Goal: Information Seeking & Learning: Learn about a topic

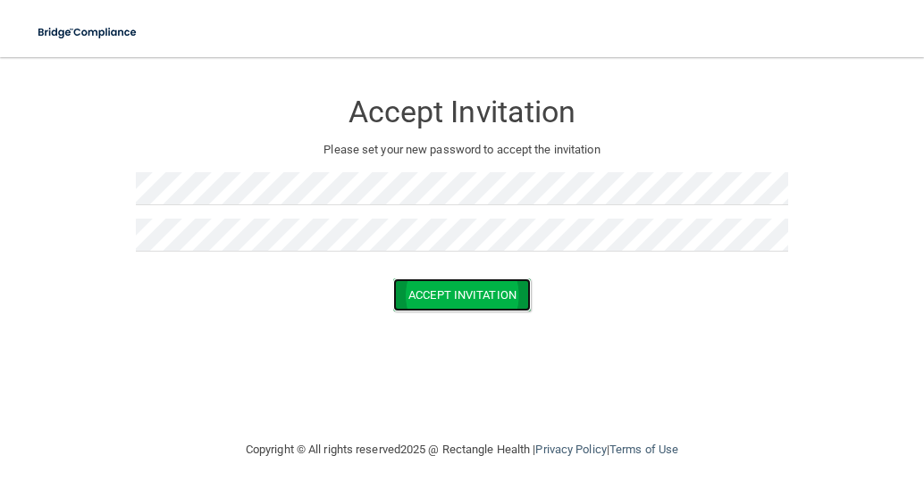
click at [477, 297] on button "Accept Invitation" at bounding box center [462, 295] width 138 height 33
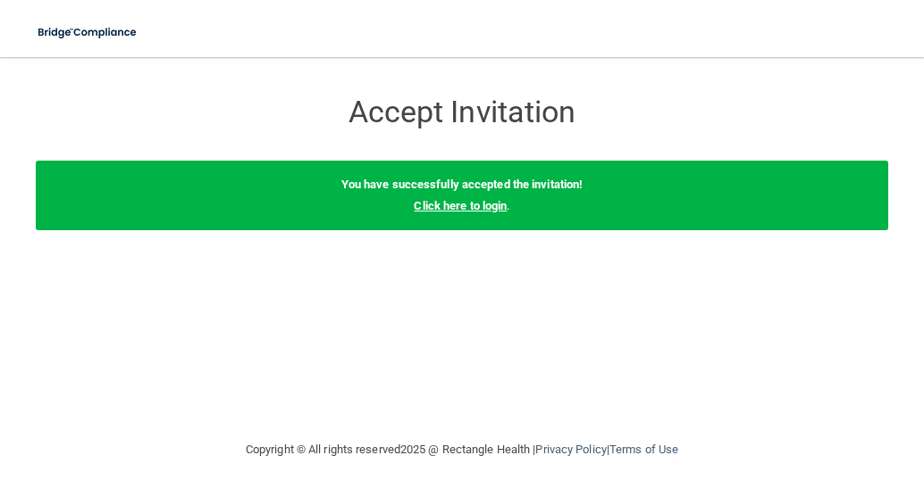
click at [489, 206] on link "Click here to login" at bounding box center [460, 205] width 93 height 13
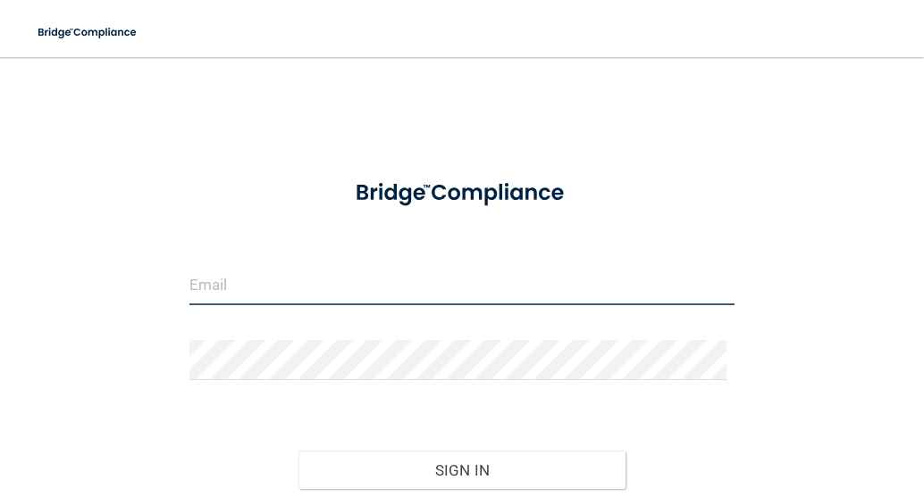
click at [254, 300] on input "email" at bounding box center [462, 285] width 546 height 40
type input "[EMAIL_ADDRESS][DOMAIN_NAME]"
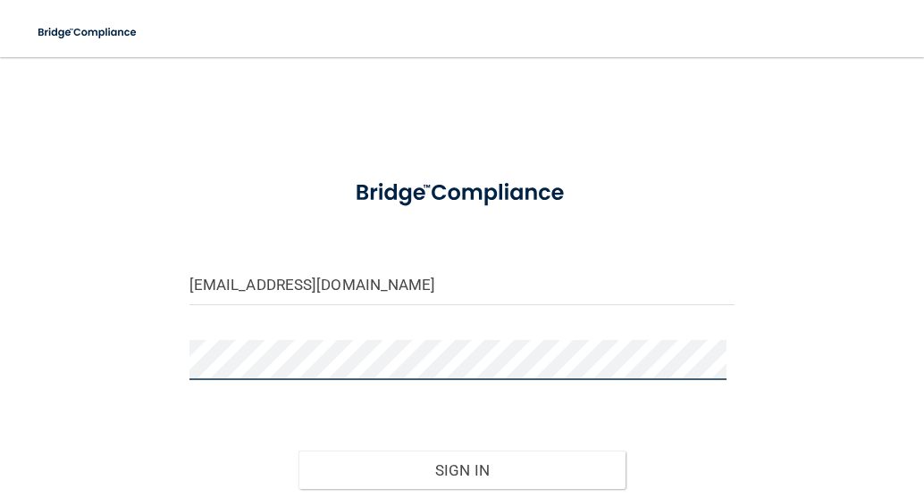
click at [298, 451] on button "Sign In" at bounding box center [461, 470] width 327 height 39
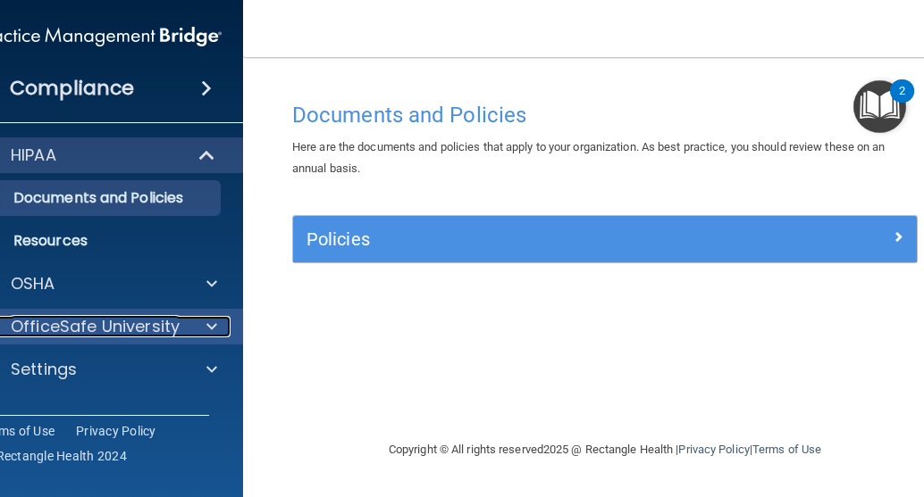
click at [90, 324] on p "OfficeSafe University" at bounding box center [95, 326] width 169 height 21
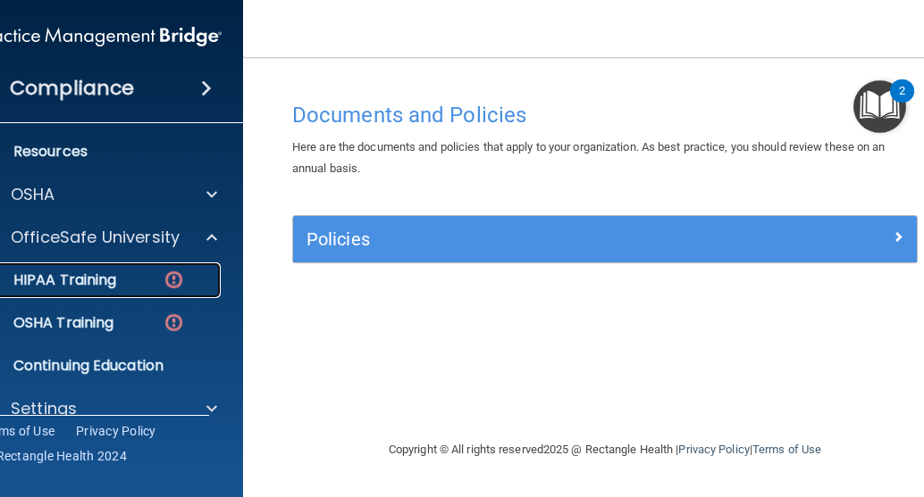
click at [87, 280] on p "HIPAA Training" at bounding box center [42, 281] width 147 height 18
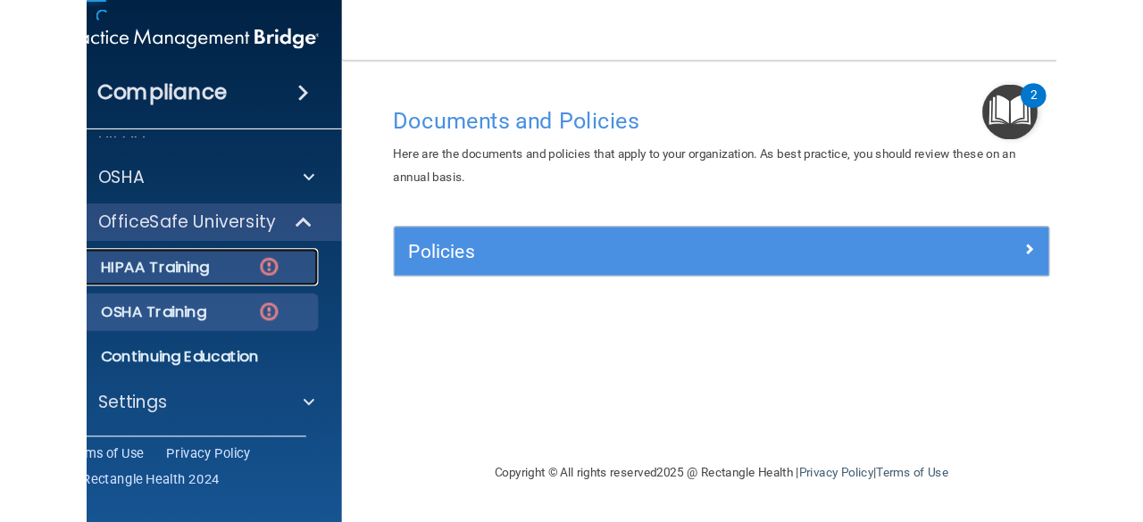
scroll to position [29, 0]
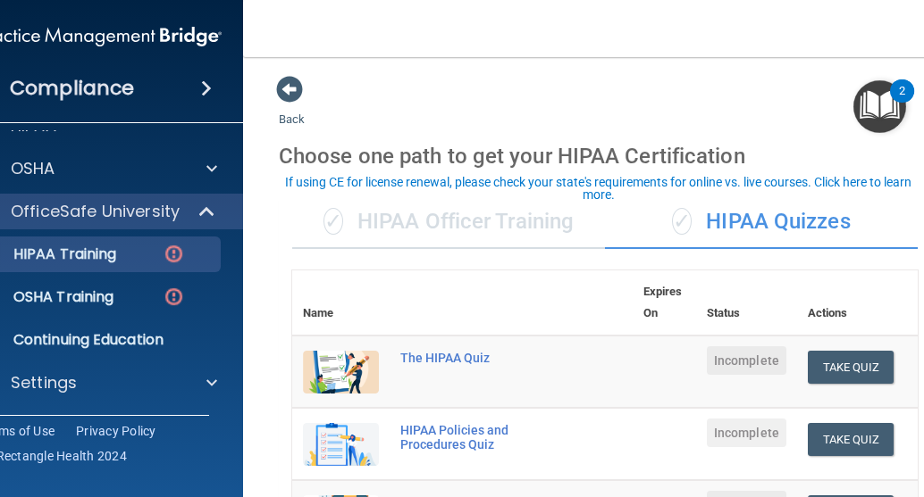
click at [746, 218] on div "✓ HIPAA Quizzes" at bounding box center [761, 223] width 313 height 54
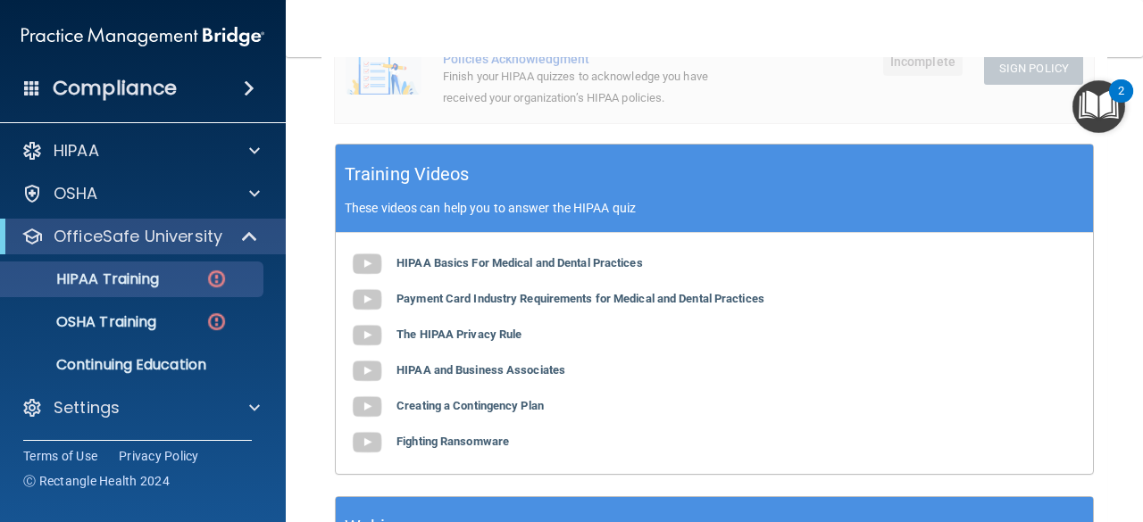
scroll to position [602, 0]
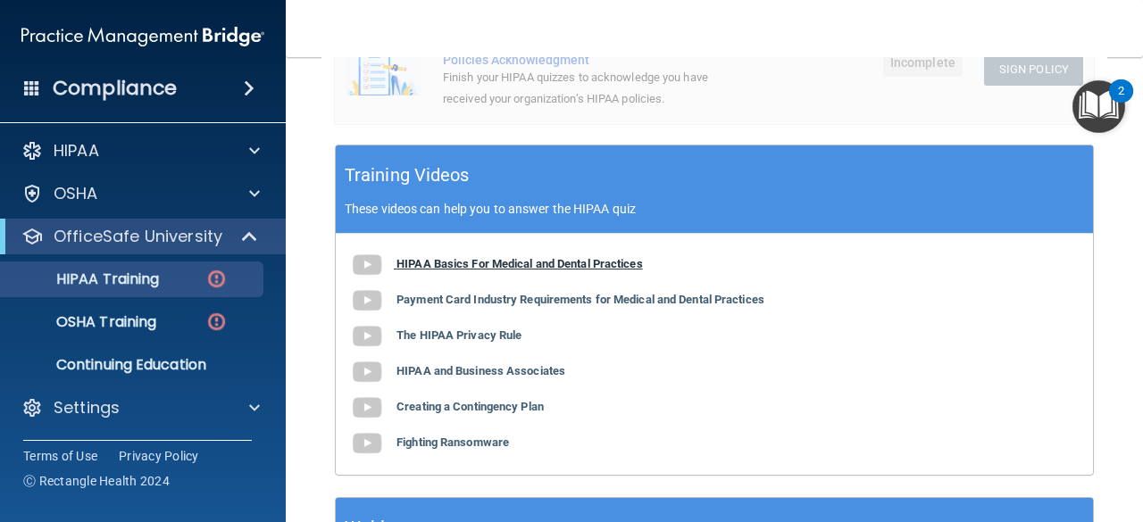
click at [606, 263] on b "HIPAA Basics For Medical and Dental Practices" at bounding box center [520, 263] width 247 height 13
